Goal: Task Accomplishment & Management: Manage account settings

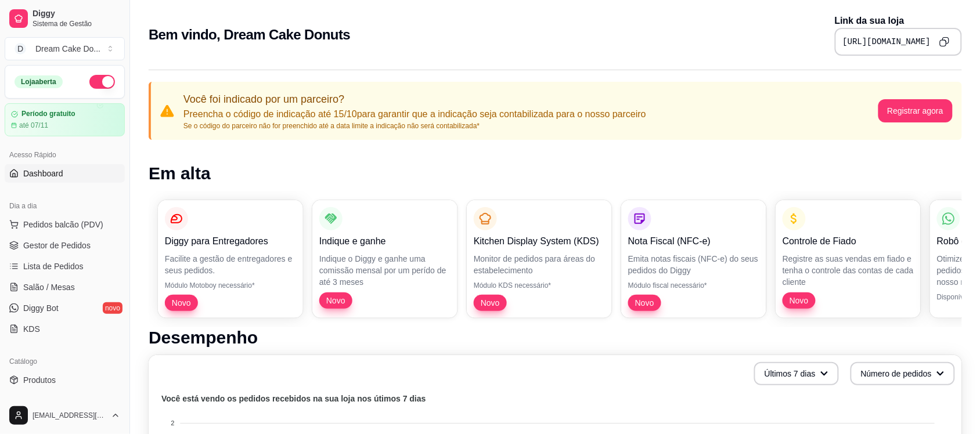
drag, startPoint x: 777, startPoint y: 2, endPoint x: 560, endPoint y: 19, distance: 217.2
click at [560, 19] on div "Bem vindo, Dream Cake Donuts Link da sua loja [URL][DOMAIN_NAME]" at bounding box center [555, 35] width 813 height 42
click at [792, 38] on icon "Copy to clipboard" at bounding box center [944, 42] width 10 height 10
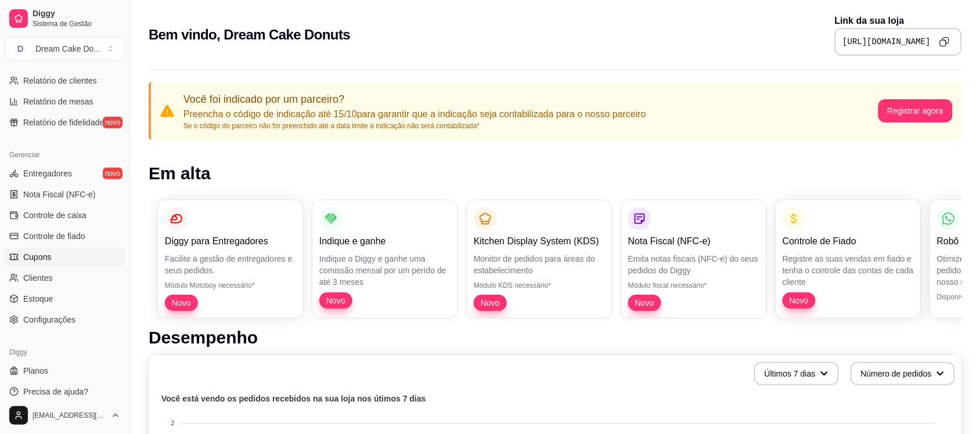
scroll to position [400, 0]
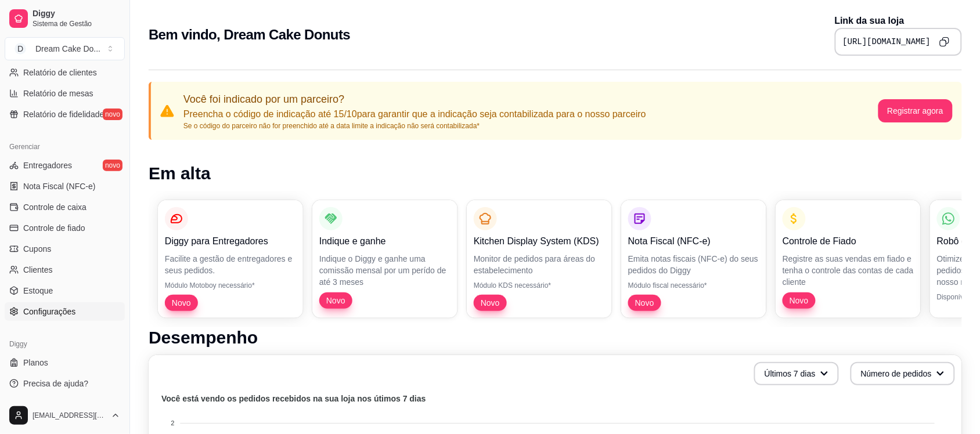
click at [41, 320] on link "Configurações" at bounding box center [65, 311] width 120 height 19
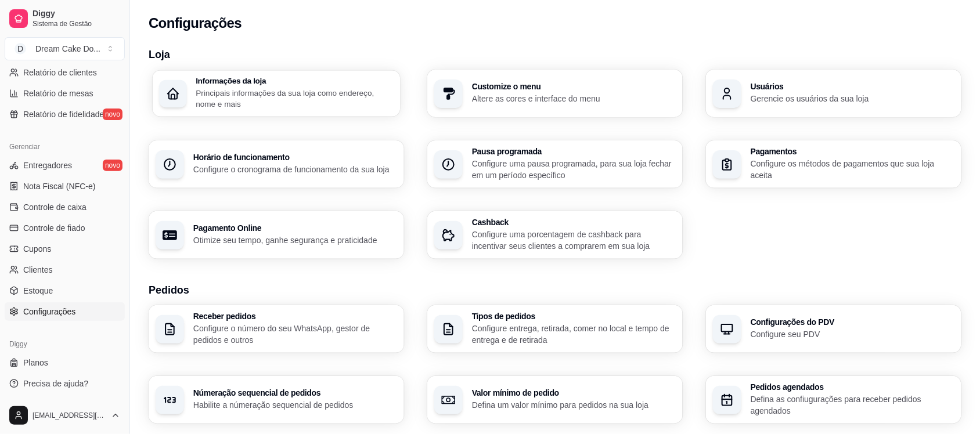
click at [323, 108] on p "Principais informações da sua loja como endereço, nome e mais" at bounding box center [294, 98] width 197 height 23
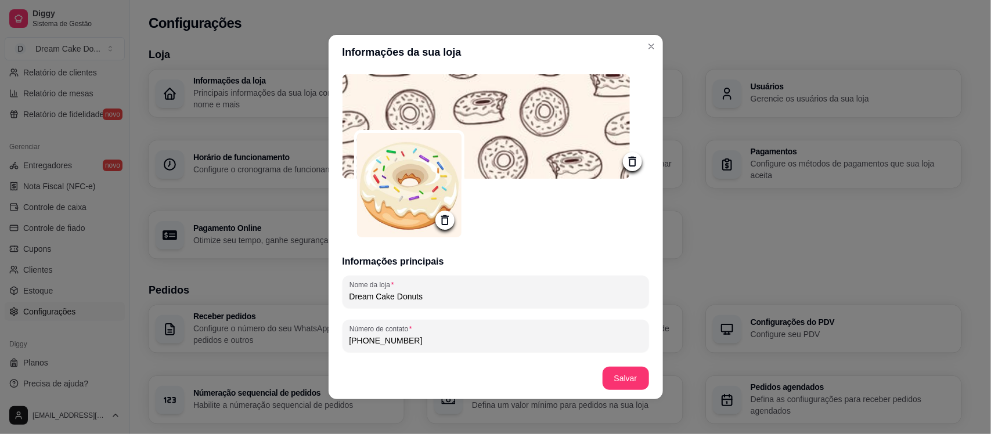
click at [372, 170] on img at bounding box center [409, 185] width 104 height 104
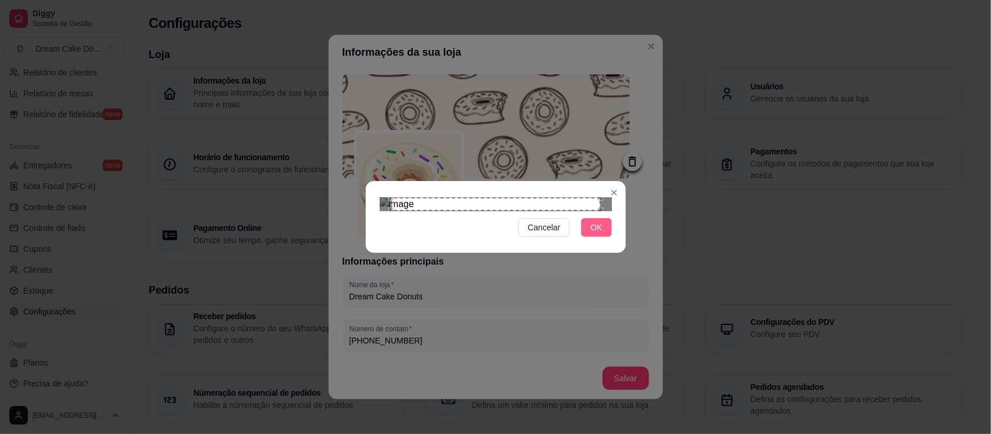
click at [599, 234] on span "OK" at bounding box center [596, 227] width 12 height 13
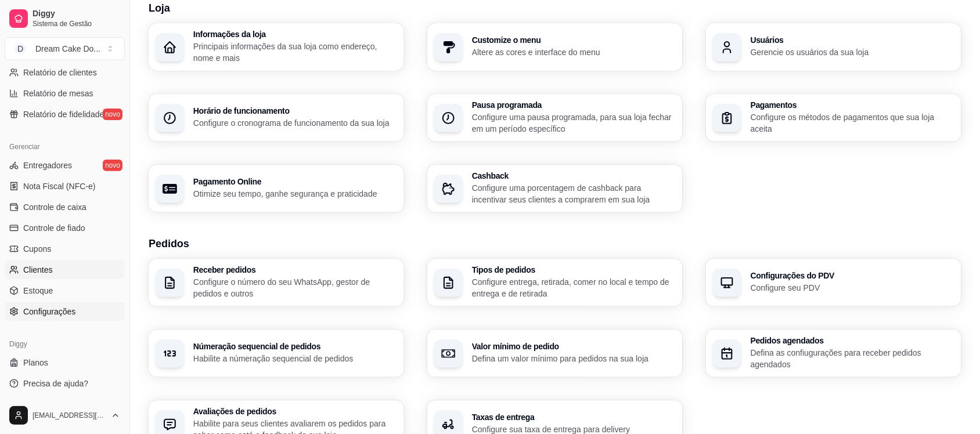
scroll to position [73, 0]
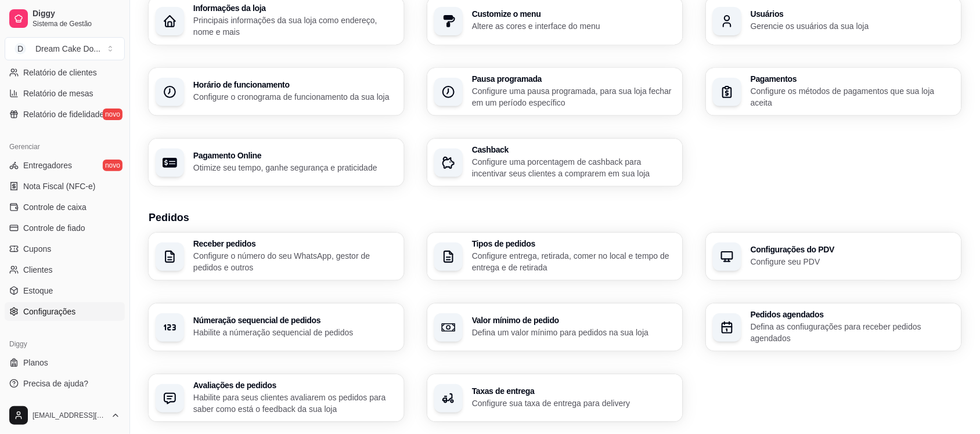
click at [285, 27] on p "Principais informações da sua loja como endereço, nome e mais" at bounding box center [295, 26] width 204 height 23
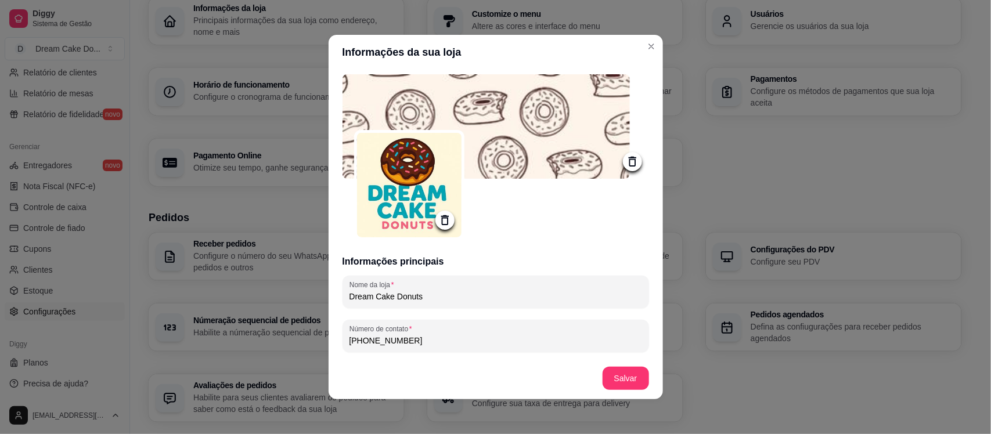
click at [392, 192] on img at bounding box center [409, 185] width 104 height 104
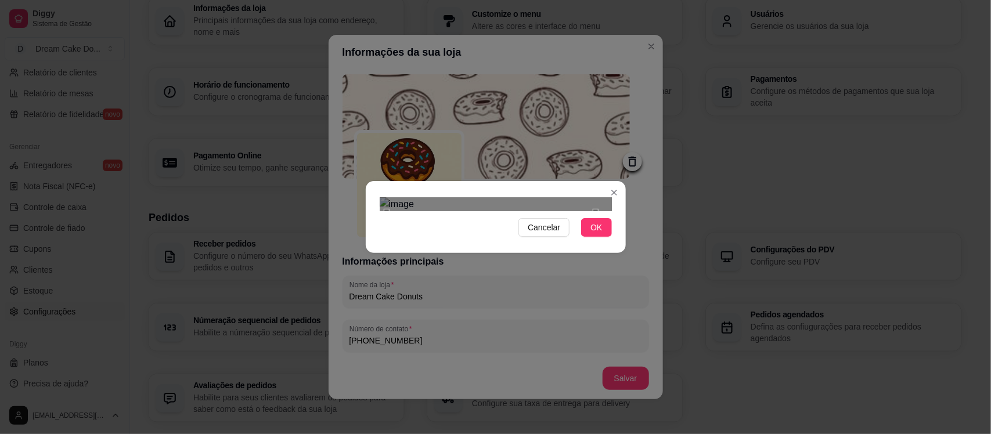
click at [489, 212] on div "Use the arrow keys to move the crop selection area" at bounding box center [491, 316] width 209 height 209
click at [594, 234] on span "OK" at bounding box center [596, 227] width 12 height 13
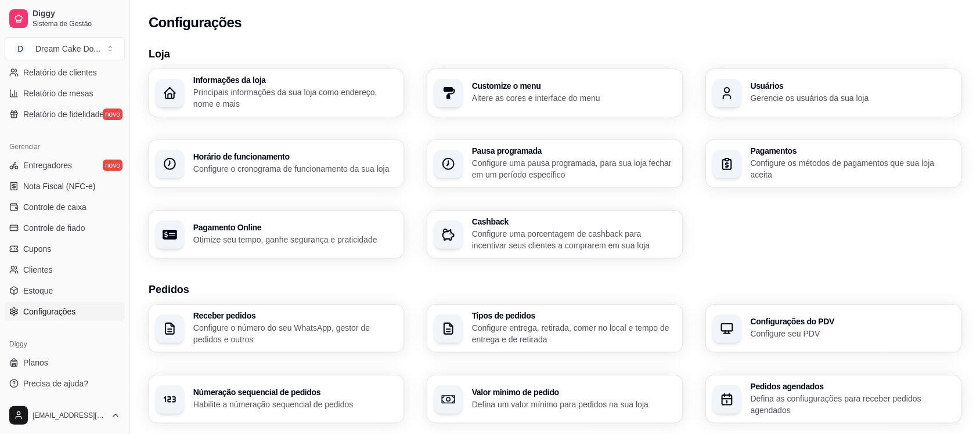
scroll to position [0, 0]
